Goal: Task Accomplishment & Management: Manage account settings

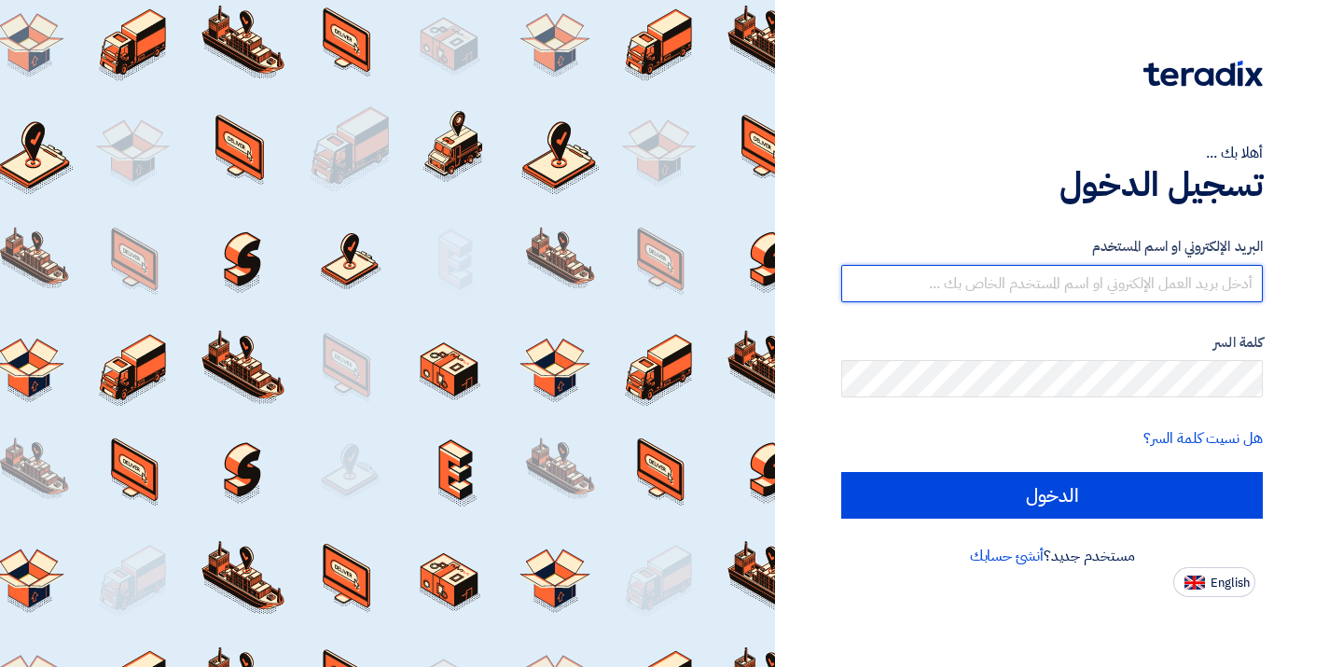
click at [1062, 275] on input "text" at bounding box center [1051, 283] width 421 height 37
click at [1137, 283] on input "text" at bounding box center [1051, 283] width 421 height 37
type input "[EMAIL_ADDRESS][PERSON_NAME][DOMAIN_NAME]"
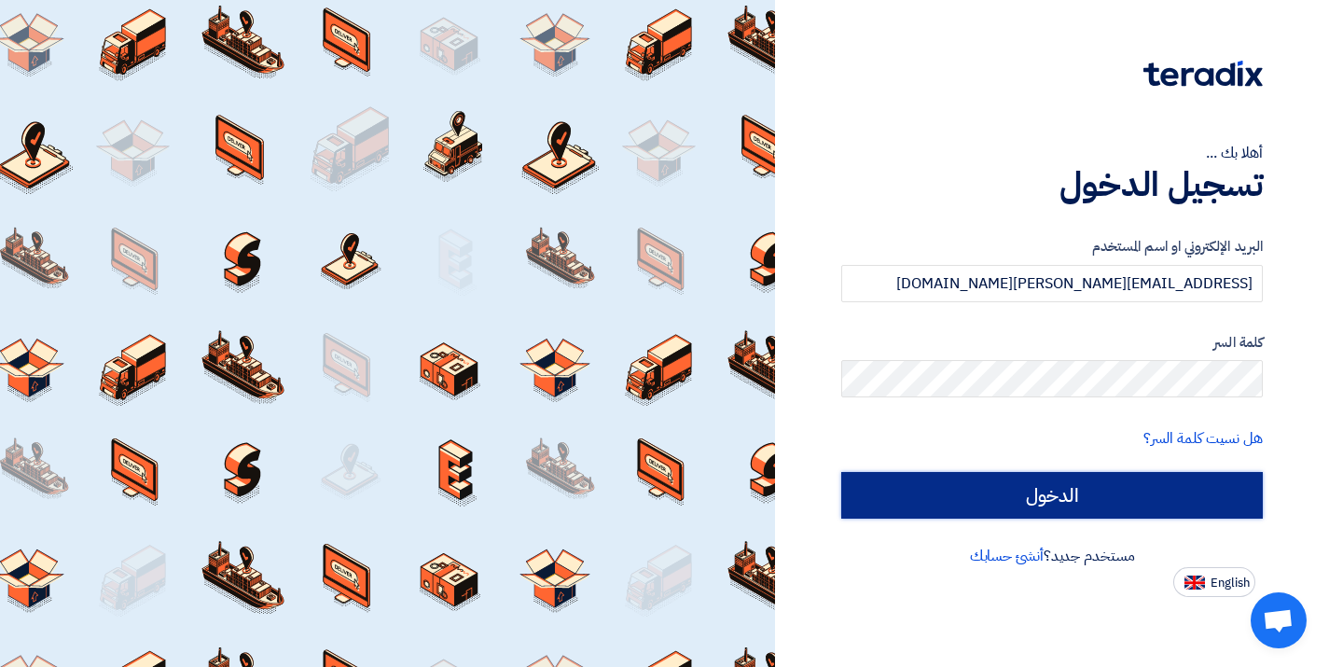
click at [1131, 501] on input "الدخول" at bounding box center [1051, 495] width 421 height 47
click at [972, 509] on input "الدخول" at bounding box center [1051, 495] width 421 height 47
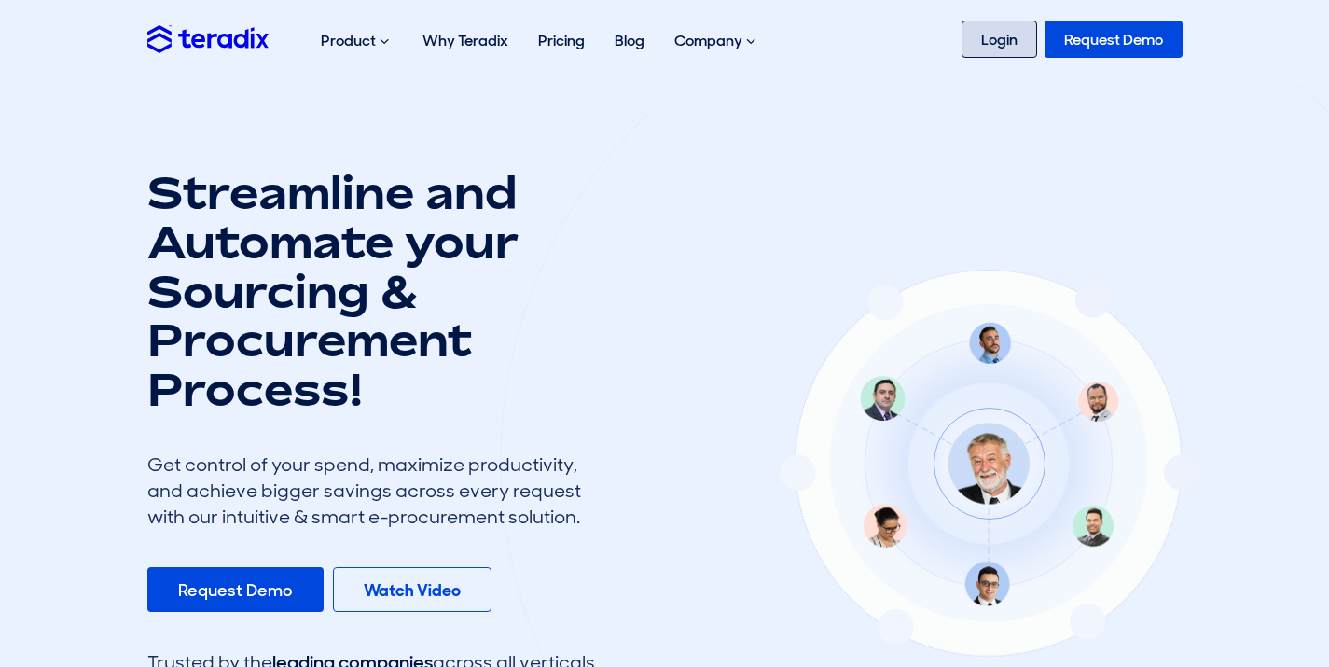
click at [999, 48] on link "Login" at bounding box center [999, 39] width 76 height 37
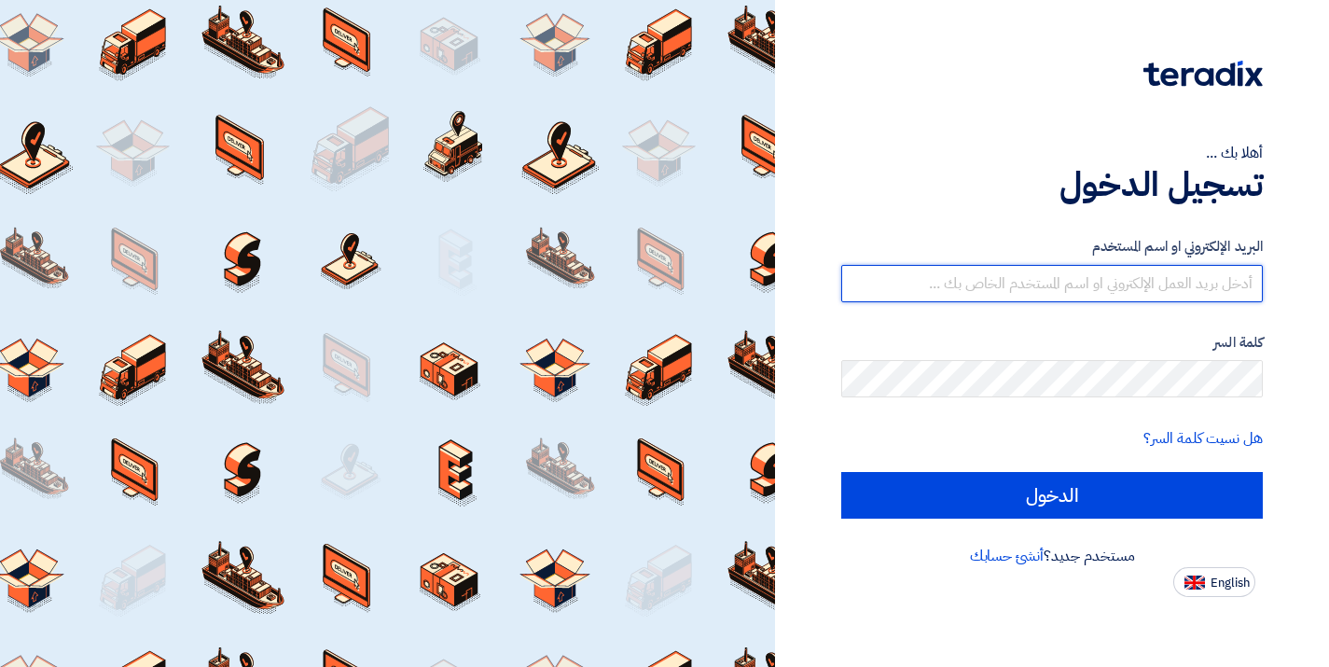
click at [978, 277] on input "text" at bounding box center [1051, 283] width 421 height 37
type input "[EMAIL_ADDRESS][PERSON_NAME][DOMAIN_NAME]"
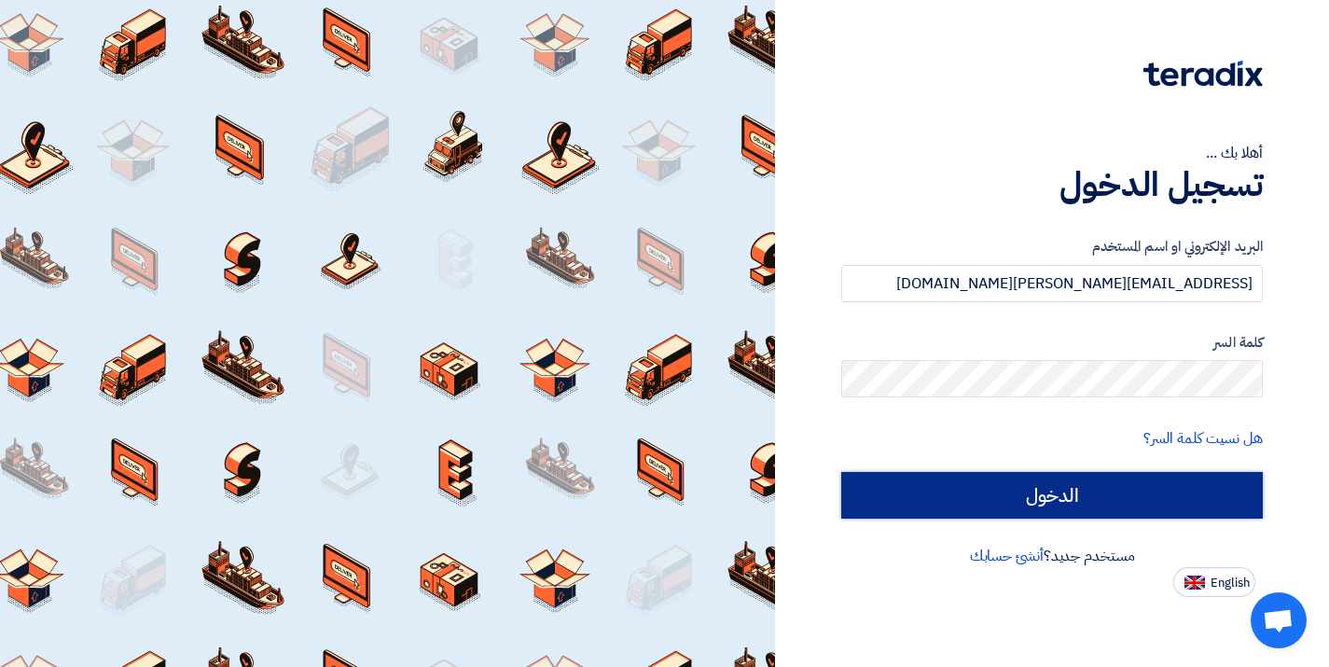
click at [1076, 493] on input "الدخول" at bounding box center [1051, 495] width 421 height 47
